Goal: Task Accomplishment & Management: Manage account settings

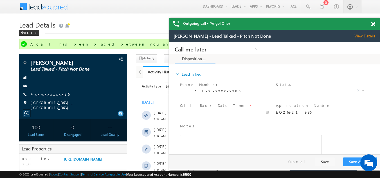
click at [375, 24] on span at bounding box center [373, 24] width 4 height 5
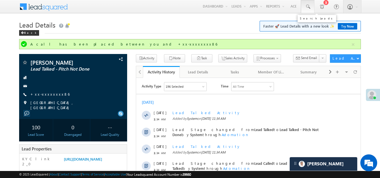
click at [307, 6] on span at bounding box center [308, 7] width 6 height 6
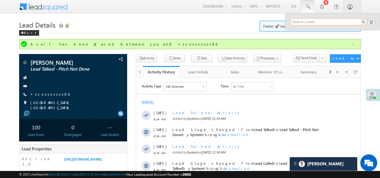
paste input "EQ26923055"
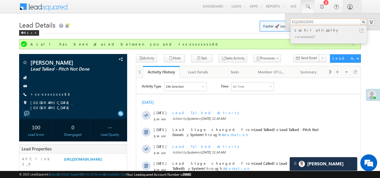
type input "EQ26923055"
click at [301, 31] on div "sushilatripathy" at bounding box center [331, 30] width 75 height 6
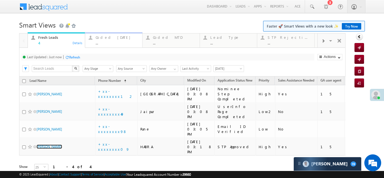
click at [106, 38] on div "Coded Today" at bounding box center [117, 37] width 43 height 5
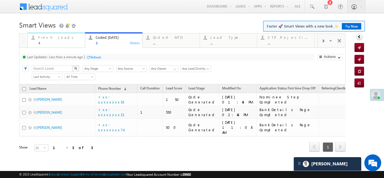
drag, startPoint x: 26, startPoint y: 42, endPoint x: 52, endPoint y: 40, distance: 26.8
click at [52, 40] on div "Fresh Leads 4" at bounding box center [59, 39] width 43 height 11
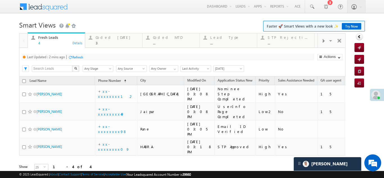
click at [77, 57] on div "Refresh" at bounding box center [77, 57] width 11 height 4
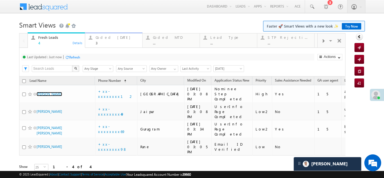
click at [103, 37] on div "Coded Today" at bounding box center [117, 37] width 43 height 5
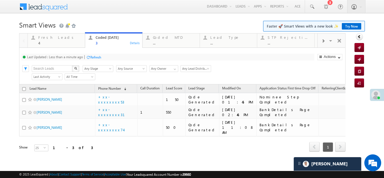
click at [100, 57] on div "Refresh" at bounding box center [95, 57] width 11 height 4
click at [48, 38] on div "Fresh Leads" at bounding box center [59, 37] width 43 height 5
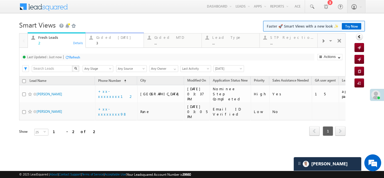
click at [106, 37] on div "Coded Today" at bounding box center [118, 37] width 44 height 5
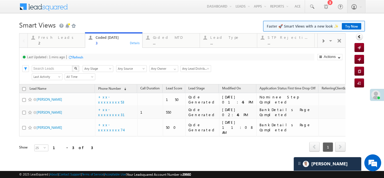
click at [81, 56] on div "Refresh" at bounding box center [77, 57] width 11 height 4
click at [75, 56] on div "Refresh" at bounding box center [74, 57] width 11 height 4
click at [50, 39] on div "Fresh Leads" at bounding box center [59, 37] width 43 height 5
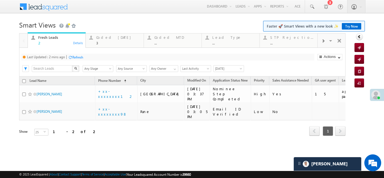
click at [79, 59] on div "Refresh" at bounding box center [77, 57] width 11 height 4
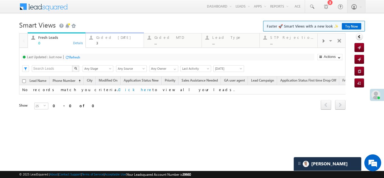
click at [103, 39] on div "Coded Today" at bounding box center [118, 37] width 44 height 5
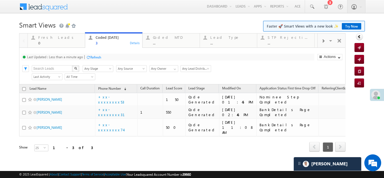
click at [92, 57] on div "Refresh" at bounding box center [95, 57] width 11 height 4
click at [73, 57] on div "Refresh" at bounding box center [74, 57] width 11 height 4
click at [50, 39] on div "Fresh Leads" at bounding box center [59, 37] width 43 height 5
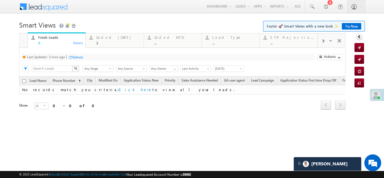
click at [77, 54] on div "Refresh" at bounding box center [75, 56] width 15 height 5
click at [109, 39] on div "Coded Today" at bounding box center [118, 37] width 44 height 5
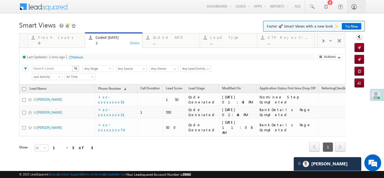
click at [79, 56] on div "Refresh" at bounding box center [77, 57] width 11 height 4
click at [78, 58] on div "Refresh" at bounding box center [74, 57] width 11 height 4
click at [72, 58] on div "Refresh" at bounding box center [74, 57] width 11 height 4
click at [98, 55] on div "Refresh" at bounding box center [95, 57] width 11 height 4
click at [93, 57] on div "Refresh" at bounding box center [95, 57] width 11 height 4
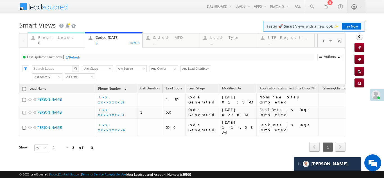
click at [54, 37] on div "Fresh Leads" at bounding box center [59, 37] width 43 height 5
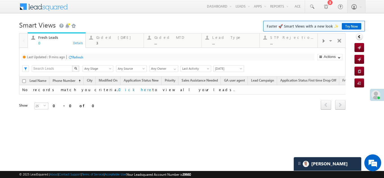
click at [81, 55] on div "Refresh" at bounding box center [77, 57] width 11 height 4
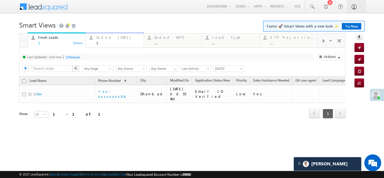
click at [109, 37] on div "Coded Today" at bounding box center [118, 37] width 44 height 5
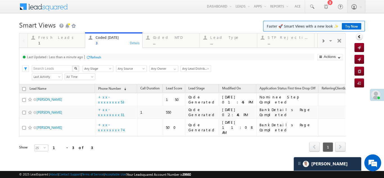
click at [96, 57] on div "Refresh" at bounding box center [95, 57] width 11 height 4
click at [50, 39] on div "Fresh Leads" at bounding box center [59, 37] width 43 height 5
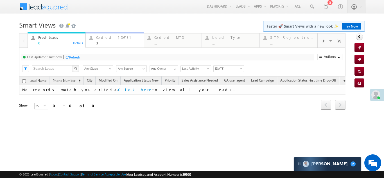
click at [107, 37] on div "Coded Today" at bounding box center [118, 37] width 44 height 5
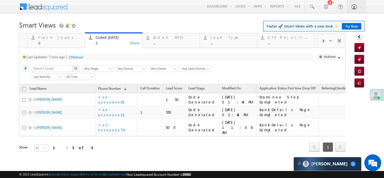
click at [80, 57] on div "Refresh" at bounding box center [77, 57] width 11 height 4
click at [55, 38] on div "Fresh Leads" at bounding box center [59, 37] width 43 height 5
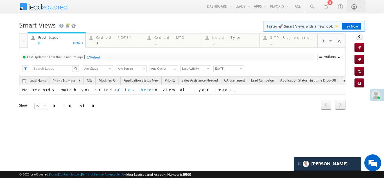
click at [90, 57] on div at bounding box center [88, 57] width 4 height 4
click at [50, 117] on div "Lead Name Phone Number (sorted ascending) City Modified On Application Status N…" at bounding box center [182, 98] width 327 height 42
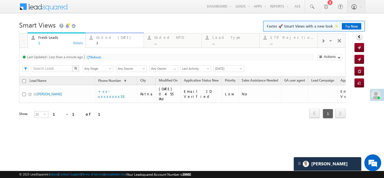
click at [103, 35] on div "Coded Today" at bounding box center [118, 37] width 44 height 5
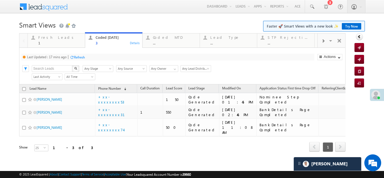
click at [81, 58] on div "Refresh" at bounding box center [79, 57] width 11 height 4
click at [40, 41] on div "Fresh Leads 1" at bounding box center [59, 39] width 43 height 11
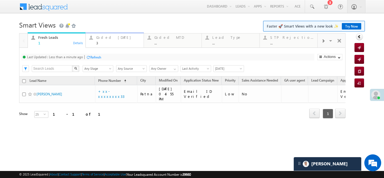
click at [113, 37] on div "Coded Today" at bounding box center [118, 37] width 44 height 5
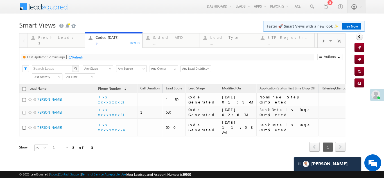
click at [75, 56] on div "Refresh" at bounding box center [77, 57] width 11 height 4
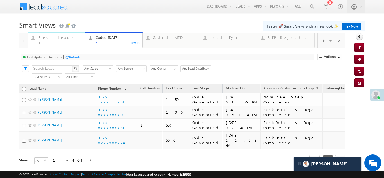
click at [45, 37] on div "Fresh Leads" at bounding box center [59, 37] width 43 height 5
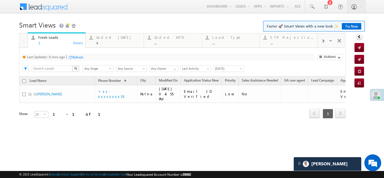
click at [80, 58] on div "Refresh" at bounding box center [77, 57] width 11 height 4
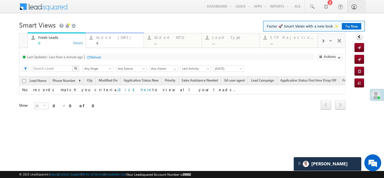
click at [106, 41] on div "Coded Today 4" at bounding box center [118, 39] width 44 height 11
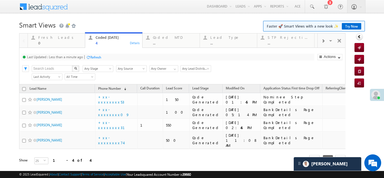
click at [93, 56] on div "Refresh" at bounding box center [95, 57] width 11 height 4
click at [51, 37] on div "Fresh Leads" at bounding box center [59, 37] width 43 height 5
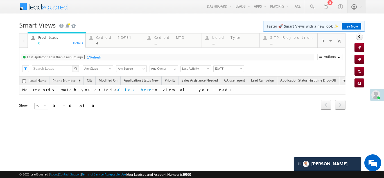
click at [93, 57] on div "Refresh" at bounding box center [95, 57] width 11 height 4
click at [107, 38] on div "Coded Today" at bounding box center [118, 37] width 44 height 5
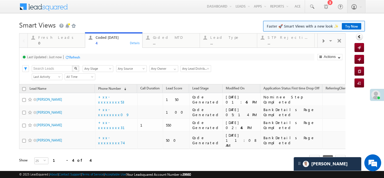
click at [78, 58] on div "Refresh" at bounding box center [74, 57] width 11 height 4
click at [50, 38] on div "Fresh Leads" at bounding box center [59, 37] width 43 height 5
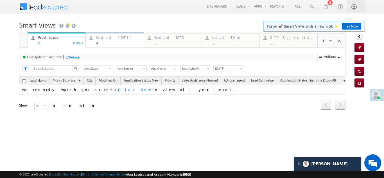
click at [106, 36] on div "Coded Today" at bounding box center [118, 37] width 44 height 5
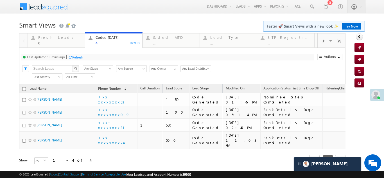
click at [80, 57] on div "Refresh" at bounding box center [77, 57] width 11 height 4
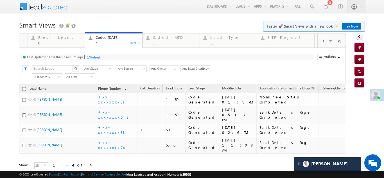
click at [98, 55] on div "Refresh" at bounding box center [95, 57] width 11 height 4
click at [47, 39] on div "Fresh Leads" at bounding box center [59, 37] width 43 height 5
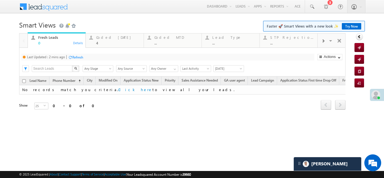
click at [76, 56] on div "Refresh" at bounding box center [77, 57] width 11 height 4
click at [105, 42] on div "4" at bounding box center [118, 43] width 44 height 4
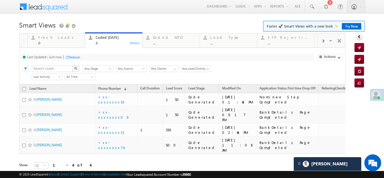
click at [80, 57] on div "Refresh" at bounding box center [74, 57] width 11 height 4
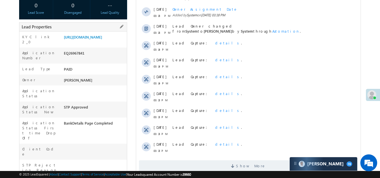
scroll to position [56, 0]
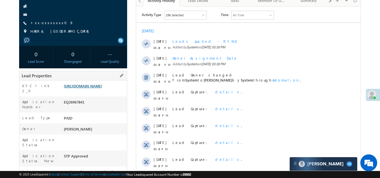
click at [81, 88] on link "https://angelbroking1-pk3em7sa.customui-test.leadsquared.com?leadId=ef2ae95c-f4…" at bounding box center [83, 86] width 38 height 5
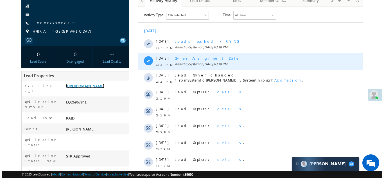
scroll to position [0, 0]
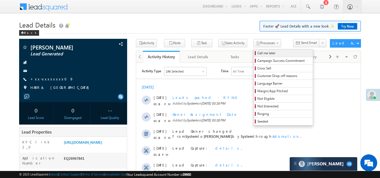
click at [258, 54] on span "Call me later" at bounding box center [283, 53] width 53 height 5
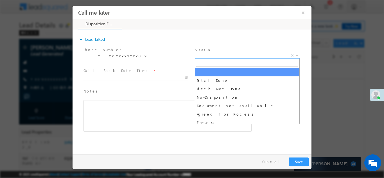
click at [221, 53] on span "X" at bounding box center [247, 56] width 105 height 6
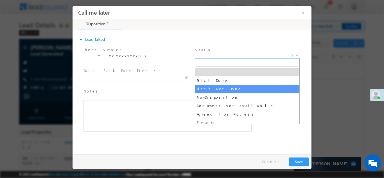
select select "Pitch Not Done"
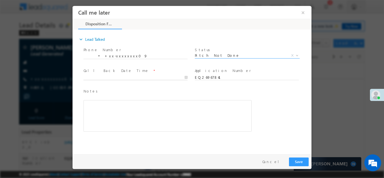
type input "08/10/25 3:35 PM"
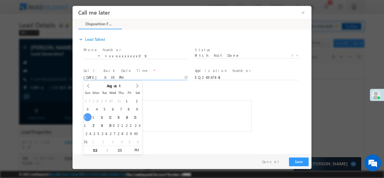
click at [124, 77] on input "08/10/25 3:35 PM" at bounding box center [136, 78] width 104 height 6
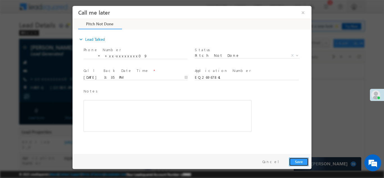
click at [295, 158] on button "Save" at bounding box center [299, 161] width 20 height 9
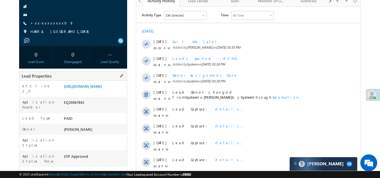
scroll to position [56, 0]
drag, startPoint x: 63, startPoint y: 109, endPoint x: 95, endPoint y: 110, distance: 31.8
click at [95, 107] on div "EQ26967841" at bounding box center [94, 103] width 65 height 8
copy div "EQ26967841"
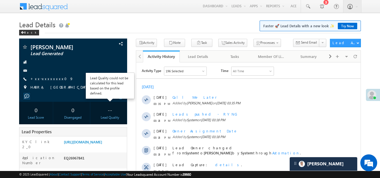
scroll to position [0, 0]
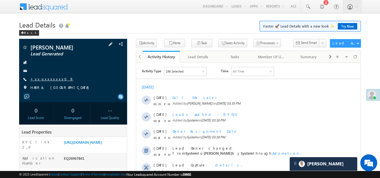
click at [45, 79] on link "+xx-xxxxxxxx09" at bounding box center [51, 79] width 43 height 5
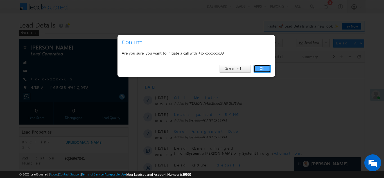
click at [263, 68] on link "OK" at bounding box center [262, 69] width 17 height 8
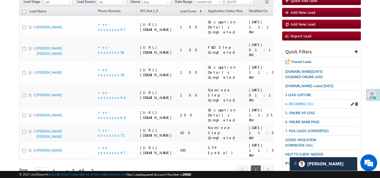
scroll to position [56, 0]
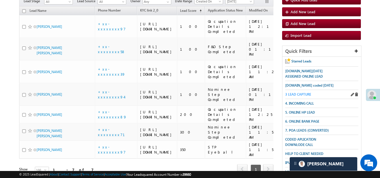
click at [299, 92] on span "3 LEAD CAPTURE" at bounding box center [298, 94] width 26 height 4
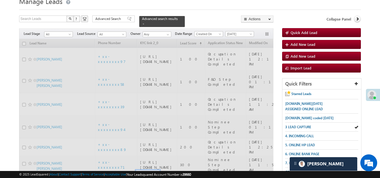
scroll to position [0, 0]
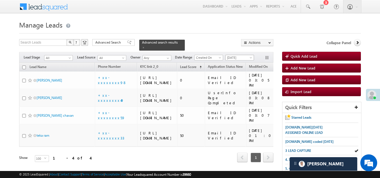
click at [238, 55] on span "[DATE]" at bounding box center [239, 57] width 27 height 5
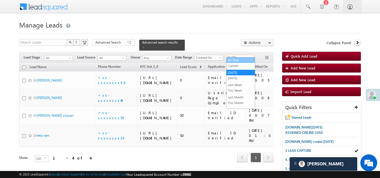
click at [238, 59] on link "All Time" at bounding box center [241, 60] width 28 height 5
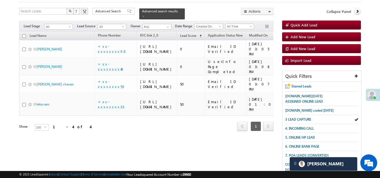
scroll to position [28, 0]
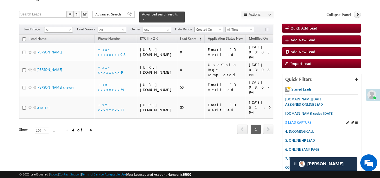
click at [297, 121] on span "3 LEAD CAPTURE" at bounding box center [298, 122] width 26 height 4
click at [307, 120] on span "3 LEAD CAPTURE" at bounding box center [298, 122] width 26 height 4
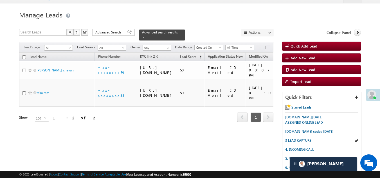
scroll to position [0, 0]
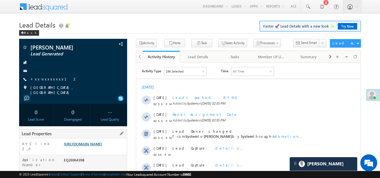
click at [84, 142] on link "https://angelbroking1-pk3em7sa.customui-test.leadsquared.com?leadId=56ccdedc-09…" at bounding box center [83, 144] width 38 height 5
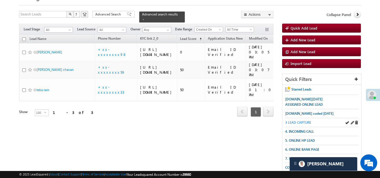
click at [298, 122] on span "3 LEAD CAPTURE" at bounding box center [298, 122] width 26 height 4
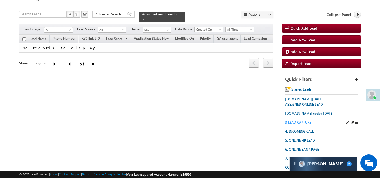
click at [301, 123] on span "3 LEAD CAPTURE" at bounding box center [298, 122] width 26 height 4
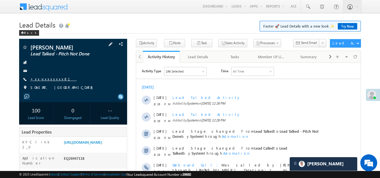
click at [46, 78] on link "+xx-xxxxxxxx81" at bounding box center [53, 79] width 46 height 5
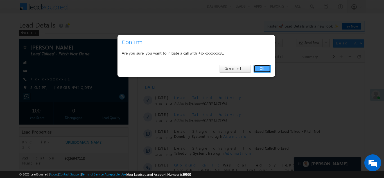
click at [264, 67] on link "OK" at bounding box center [262, 69] width 17 height 8
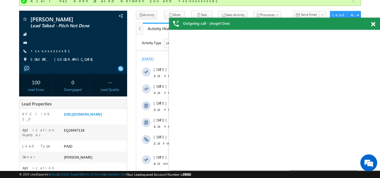
click at [373, 25] on span at bounding box center [373, 24] width 4 height 5
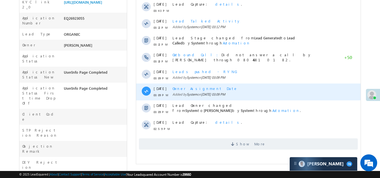
scroll to position [141, 0]
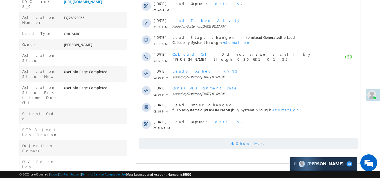
click at [207, 138] on span "Show More" at bounding box center [248, 143] width 219 height 11
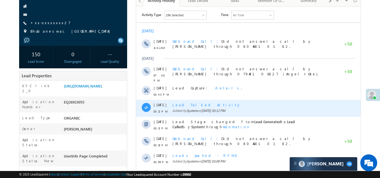
scroll to position [0, 0]
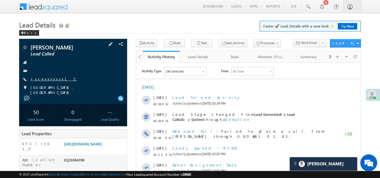
click at [41, 79] on link "+xx-xxxxxxxx12" at bounding box center [53, 79] width 47 height 5
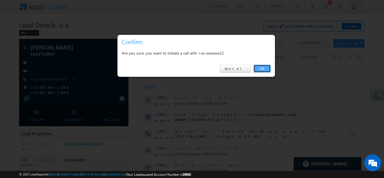
click at [262, 68] on link "OK" at bounding box center [262, 69] width 17 height 8
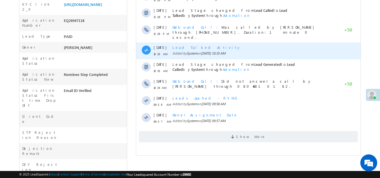
scroll to position [184, 0]
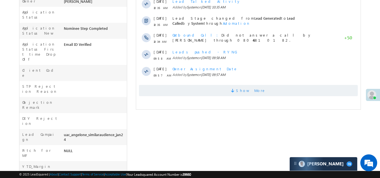
click at [196, 88] on span "Show More" at bounding box center [248, 90] width 219 height 11
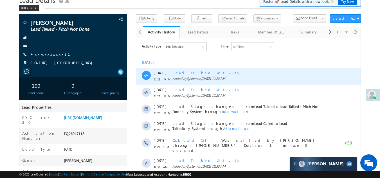
scroll to position [0, 0]
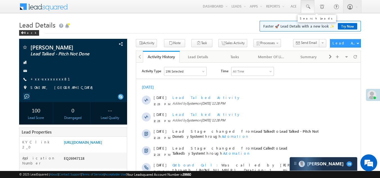
click at [307, 6] on span at bounding box center [308, 7] width 6 height 6
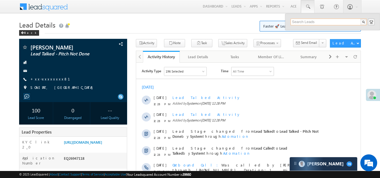
paste input "EQ26455420"
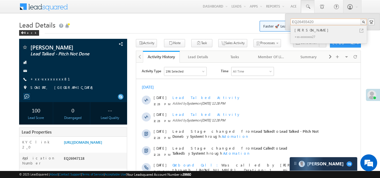
type input "EQ26455420"
click at [301, 30] on div "[PERSON_NAME]" at bounding box center [331, 30] width 75 height 6
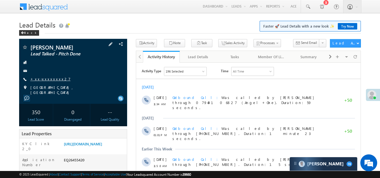
click at [48, 79] on link "+xx-xxxxxxxx27" at bounding box center [50, 79] width 40 height 5
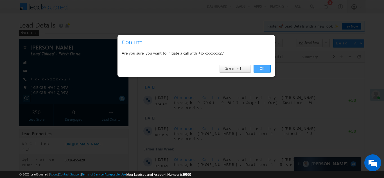
click at [265, 68] on link "OK" at bounding box center [262, 69] width 17 height 8
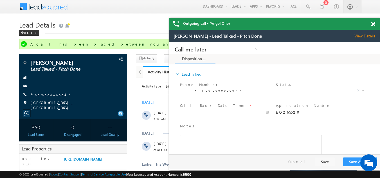
click at [372, 25] on span at bounding box center [373, 24] width 4 height 5
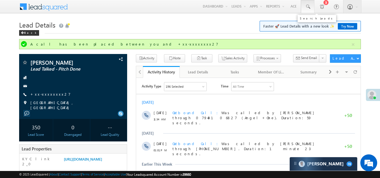
click at [308, 7] on span at bounding box center [308, 7] width 6 height 6
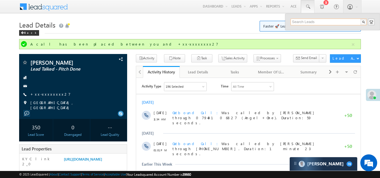
paste input "EQ26921936"
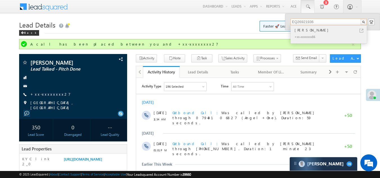
type input "EQ26921936"
click at [303, 33] on div "+xx-xxxxxxxx86" at bounding box center [331, 36] width 75 height 7
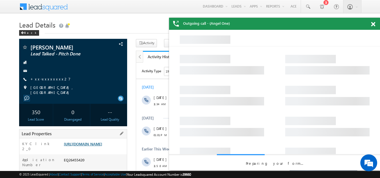
click at [94, 146] on link "[URL][DOMAIN_NAME]" at bounding box center [83, 144] width 38 height 5
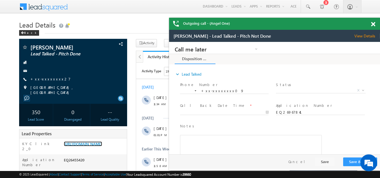
click at [373, 24] on span at bounding box center [373, 24] width 4 height 5
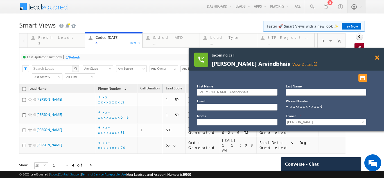
click at [377, 56] on span at bounding box center [377, 57] width 4 height 5
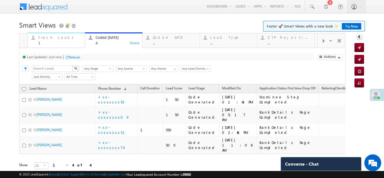
click at [43, 40] on div "Fresh Leads 1" at bounding box center [59, 39] width 43 height 11
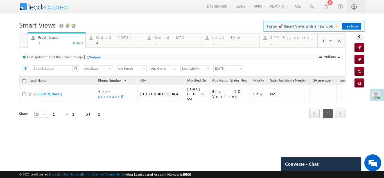
click at [90, 56] on div at bounding box center [88, 57] width 4 height 4
click at [109, 38] on div "Coded Today" at bounding box center [118, 37] width 44 height 5
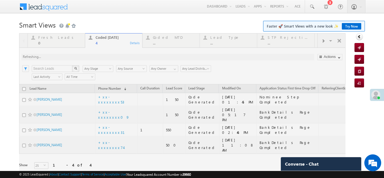
click at [80, 57] on div at bounding box center [182, 109] width 327 height 152
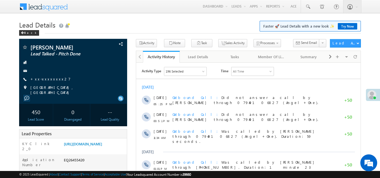
click at [375, 97] on div at bounding box center [374, 97] width 3 height 3
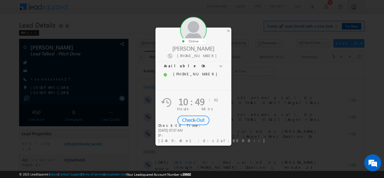
click at [189, 120] on div "Check-Out" at bounding box center [194, 121] width 32 height 10
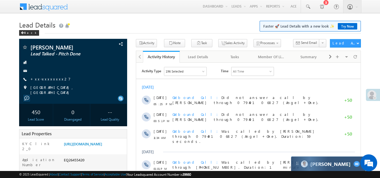
drag, startPoint x: 297, startPoint y: 164, endPoint x: 294, endPoint y: 160, distance: 5.1
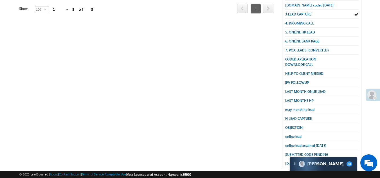
scroll to position [140, 0]
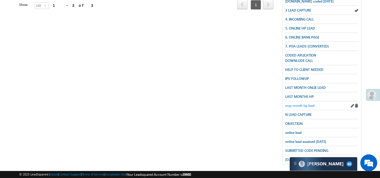
click at [297, 104] on span "may month hp lead" at bounding box center [299, 106] width 29 height 4
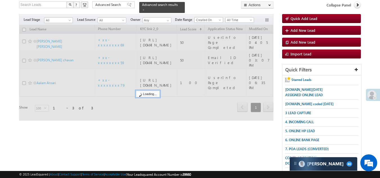
scroll to position [0, 0]
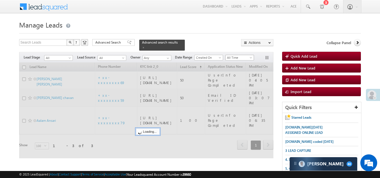
click at [241, 55] on span "All Time" at bounding box center [239, 57] width 27 height 5
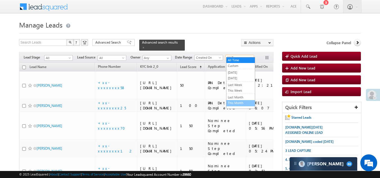
click at [235, 102] on link "This Month" at bounding box center [241, 102] width 28 height 5
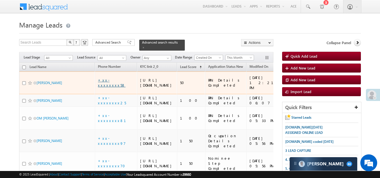
click at [111, 82] on link "+xx-xxxxxxxx58" at bounding box center [112, 83] width 28 height 10
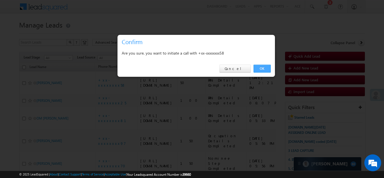
click at [263, 67] on link "OK" at bounding box center [262, 69] width 17 height 8
